Goal: Communication & Community: Answer question/provide support

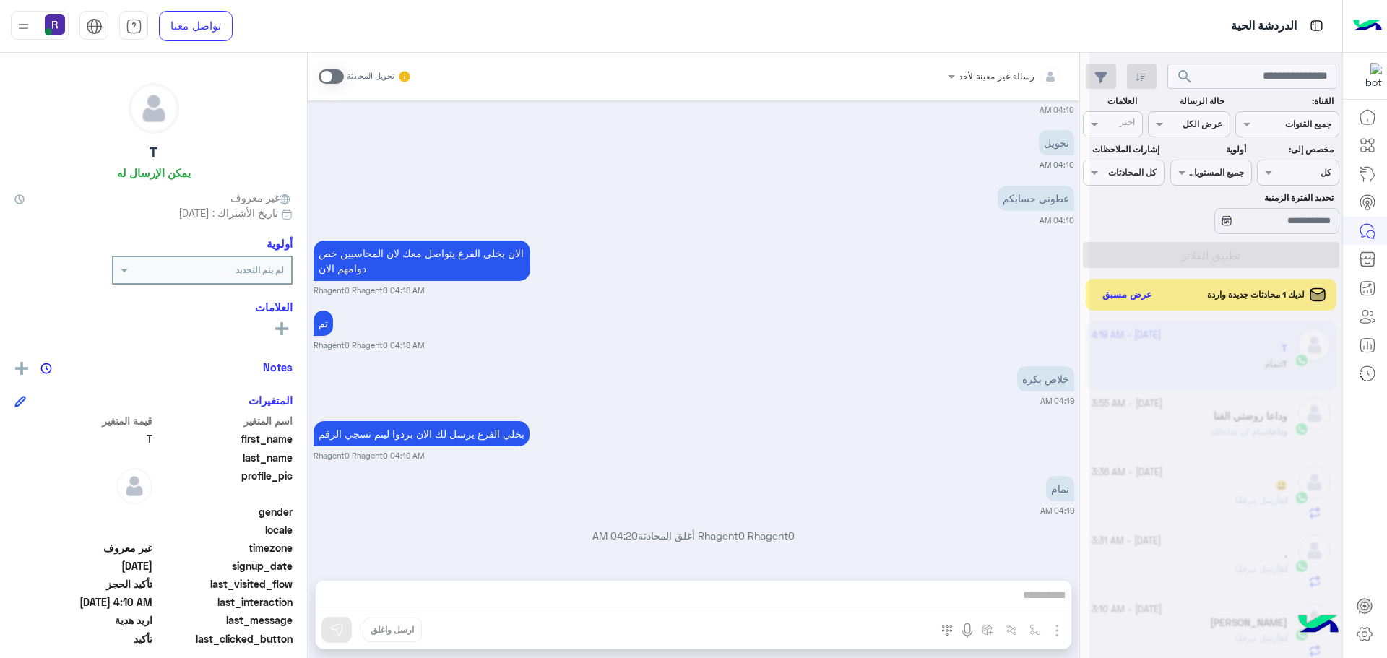
scroll to position [545, 0]
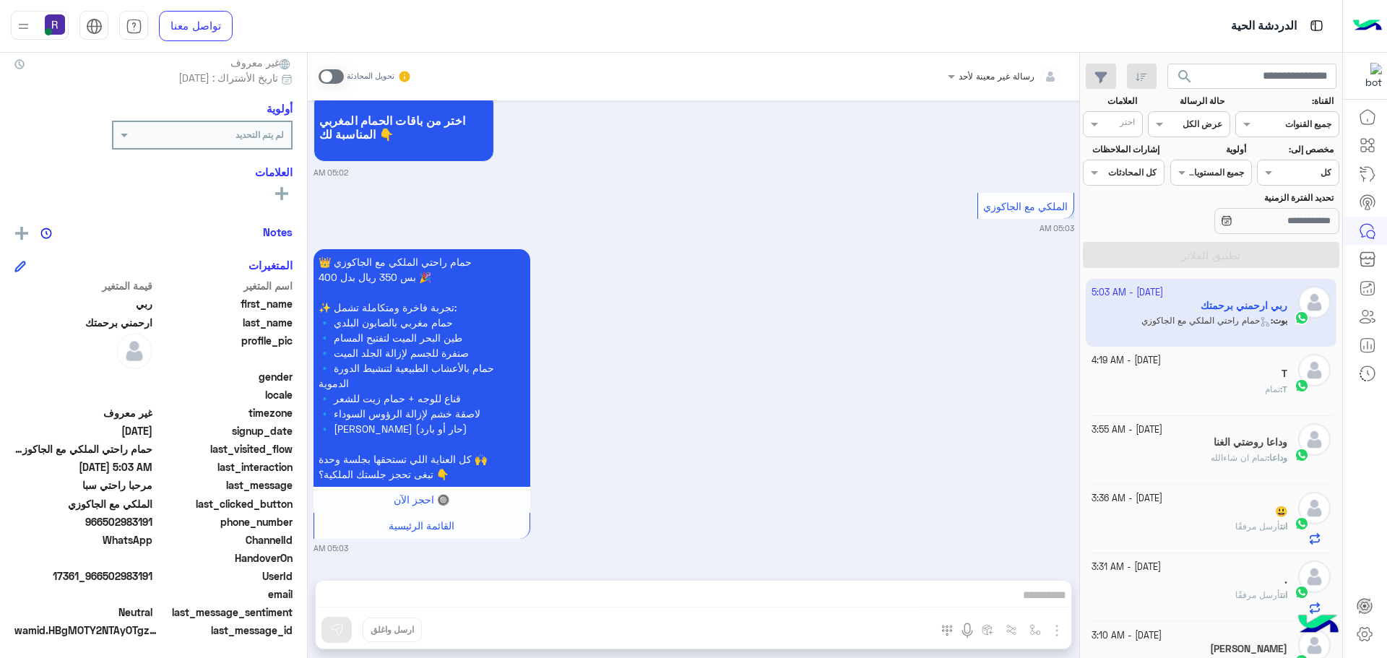
scroll to position [138, 0]
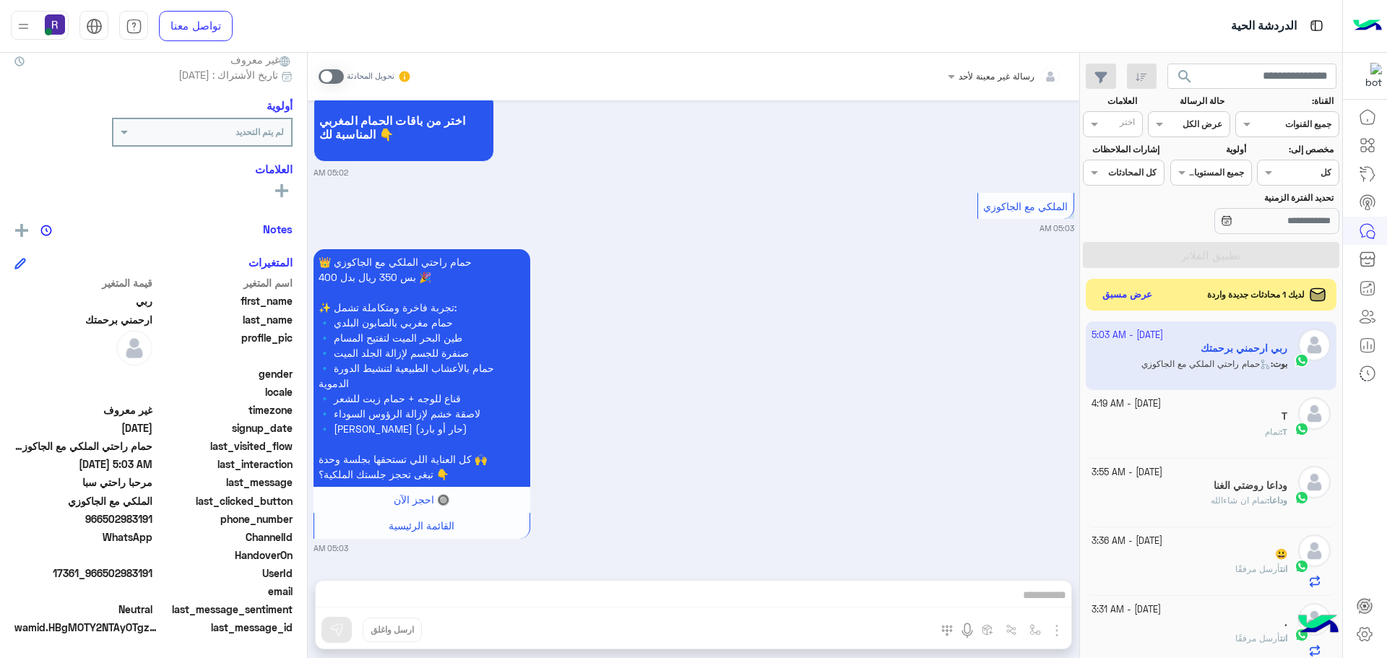
click at [1094, 293] on div "لديك 1 محادثات جديدة واردة عرض مسبق" at bounding box center [1211, 295] width 251 height 32
click at [1111, 293] on button "عرض مسبق" at bounding box center [1126, 295] width 61 height 20
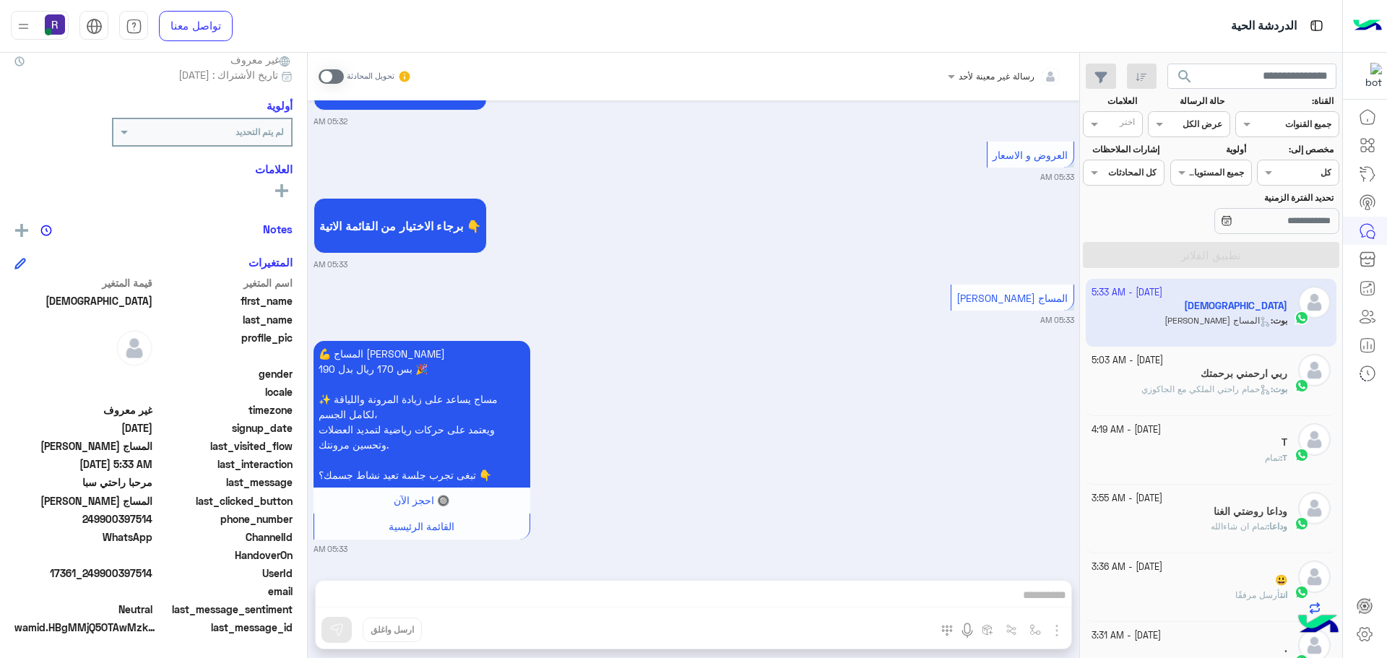
scroll to position [785, 0]
